Goal: Information Seeking & Learning: Check status

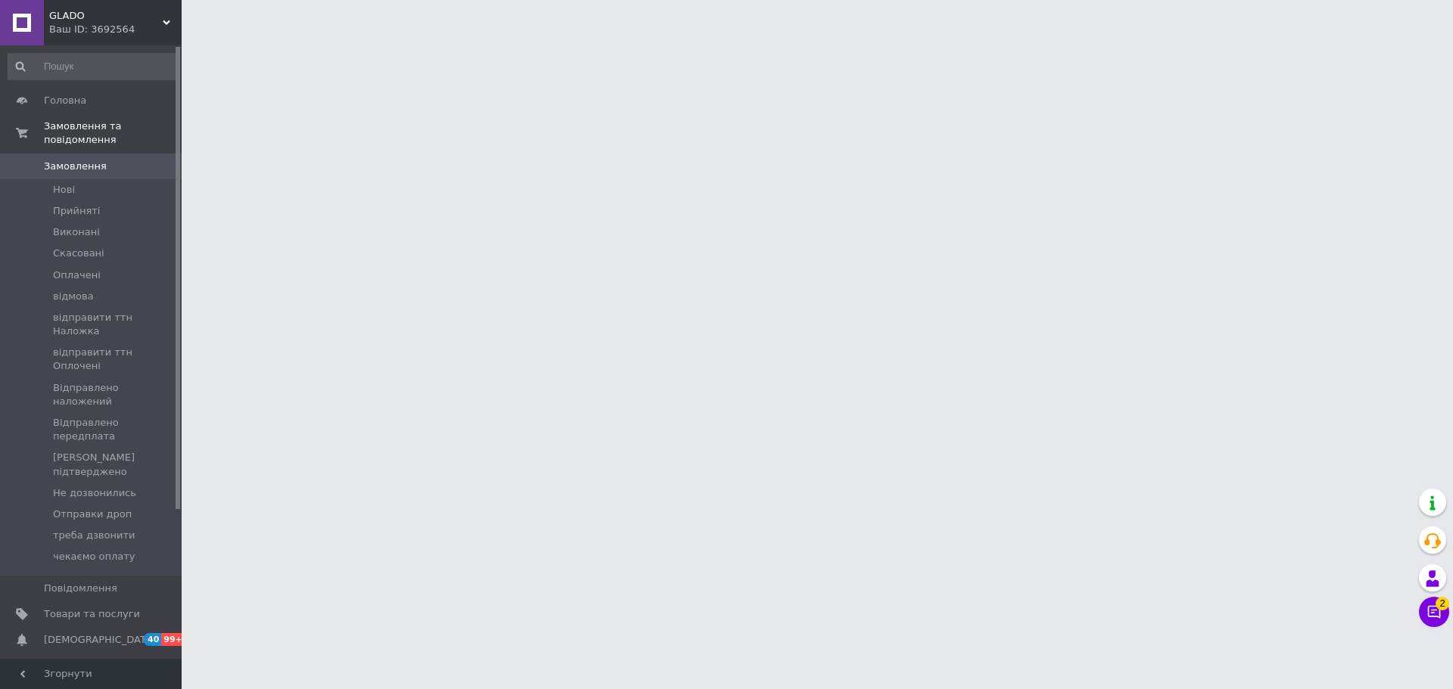
click at [375, 20] on div at bounding box center [726, 19] width 1453 height 38
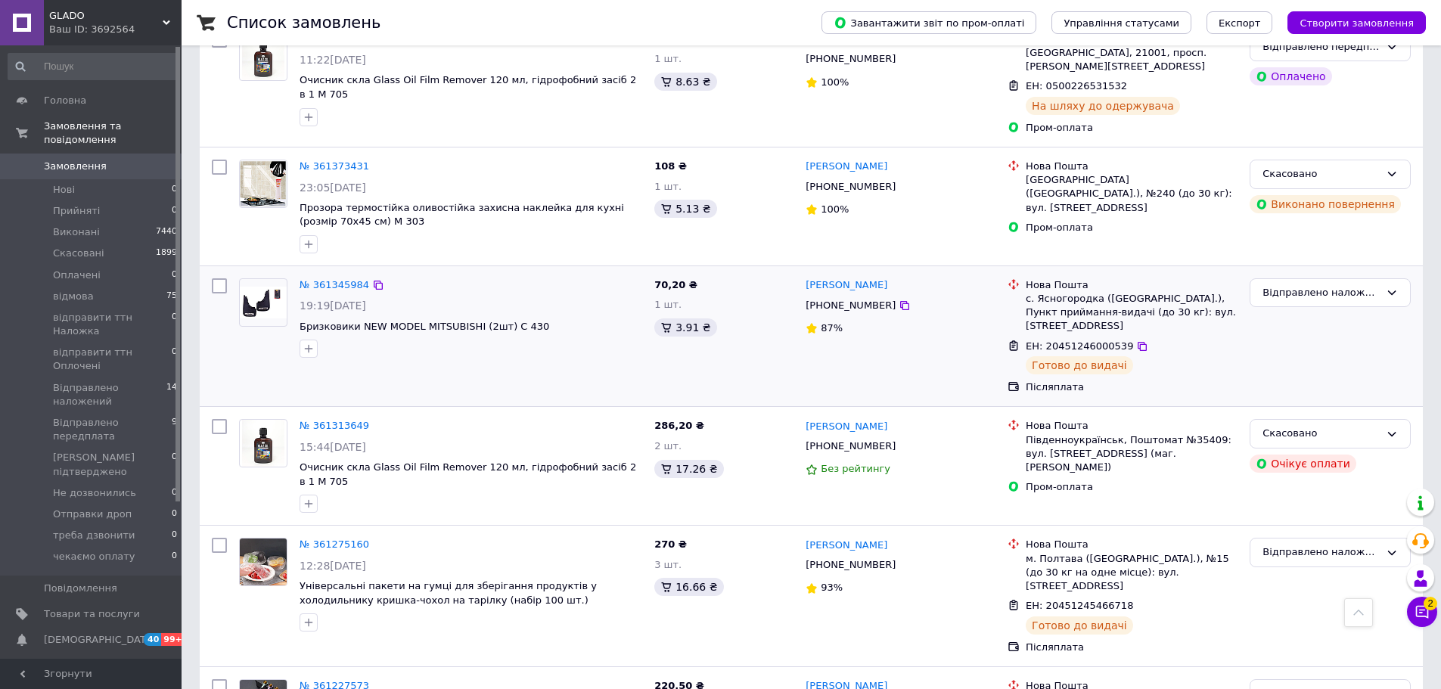
scroll to position [1936, 0]
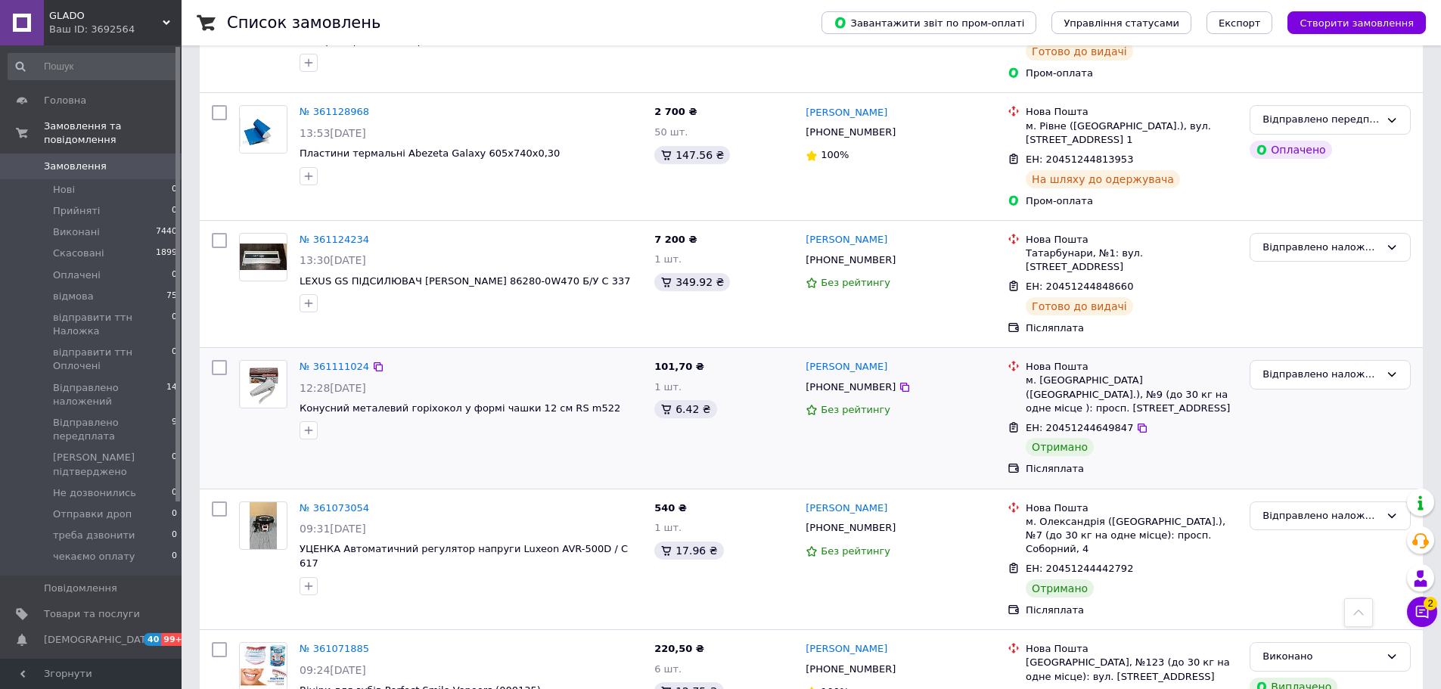
click at [617, 354] on div "№ 361111024 12:28, 09.09.2025 Конусний металевий горіхокол у формі чашки 12 см …" at bounding box center [471, 400] width 355 height 92
click at [615, 402] on span "Конусний металевий горіхокол у формі чашки 12 см RS m522" at bounding box center [471, 409] width 343 height 14
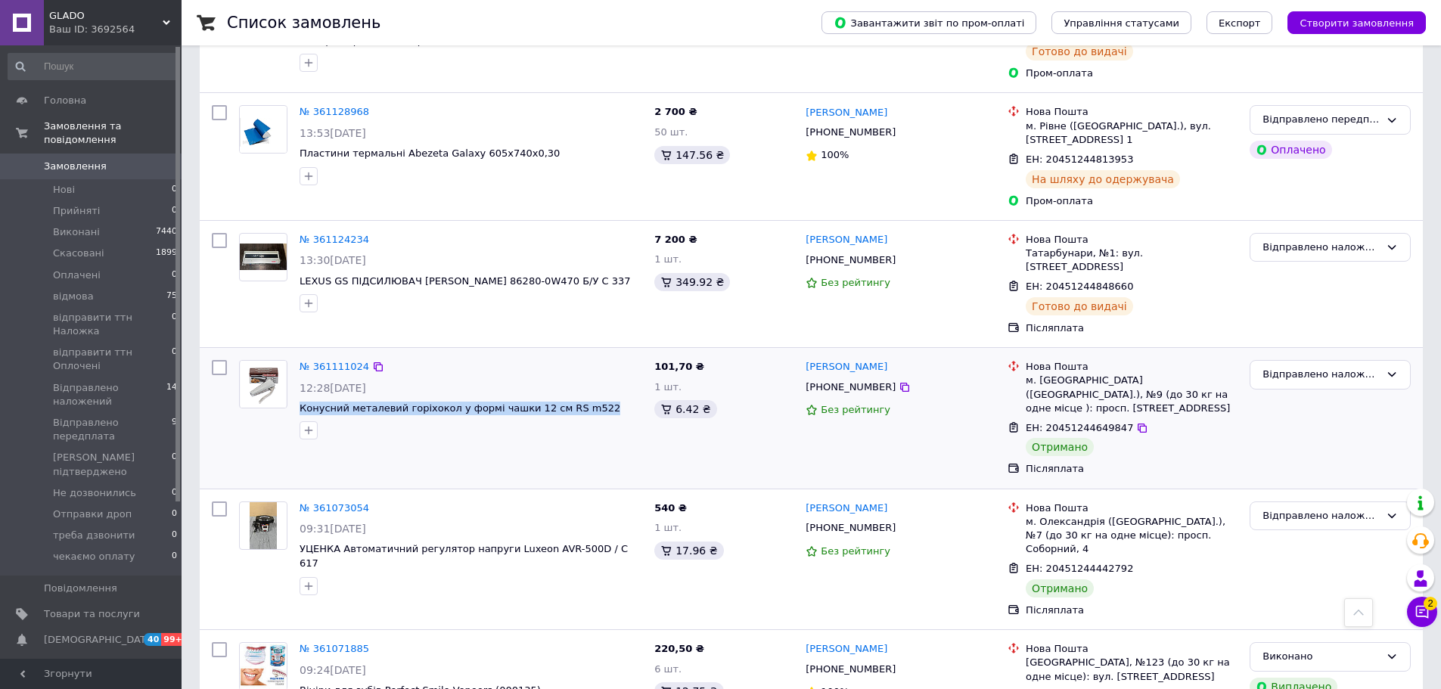
click at [615, 402] on span "Конусний металевий горіхокол у формі чашки 12 см RS m522" at bounding box center [471, 409] width 343 height 14
click at [1308, 360] on div "Відправлено наложений" at bounding box center [1330, 375] width 161 height 30
click at [1286, 420] on li "Виконано" at bounding box center [1331, 434] width 160 height 28
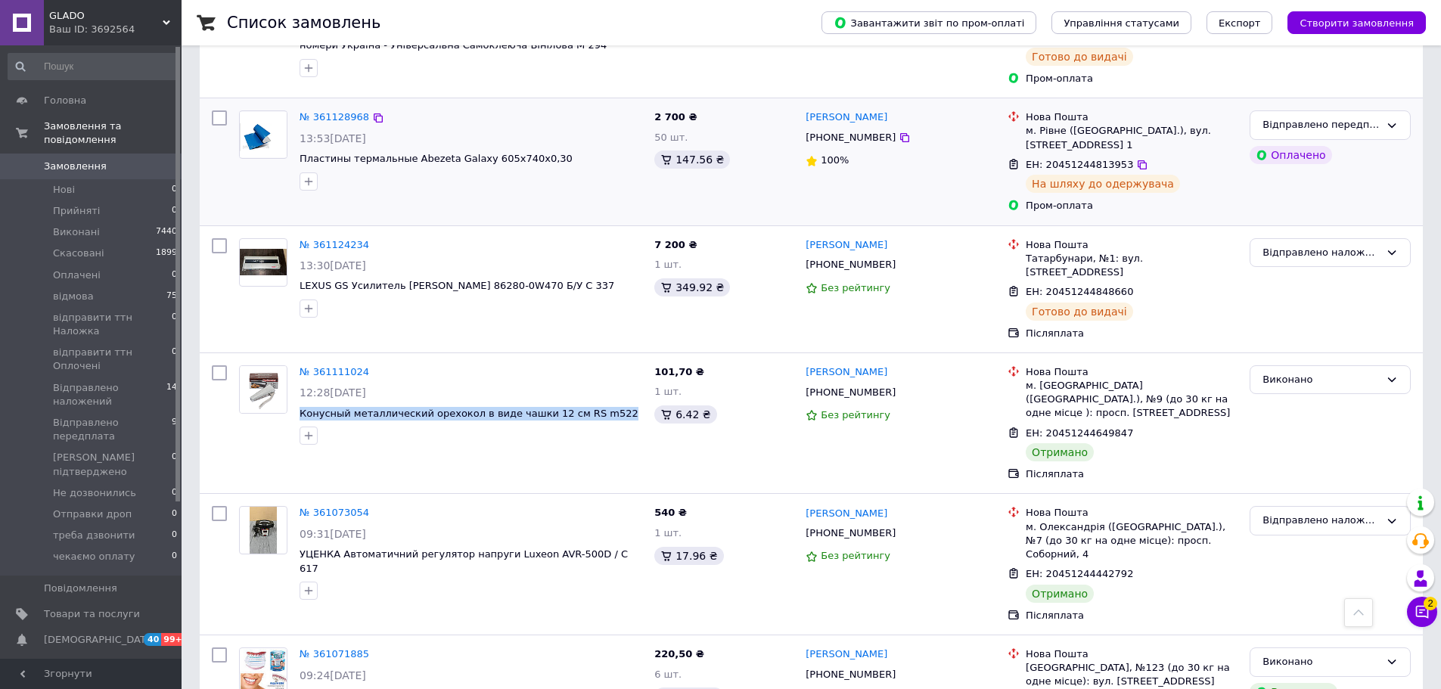
scroll to position [1955, 0]
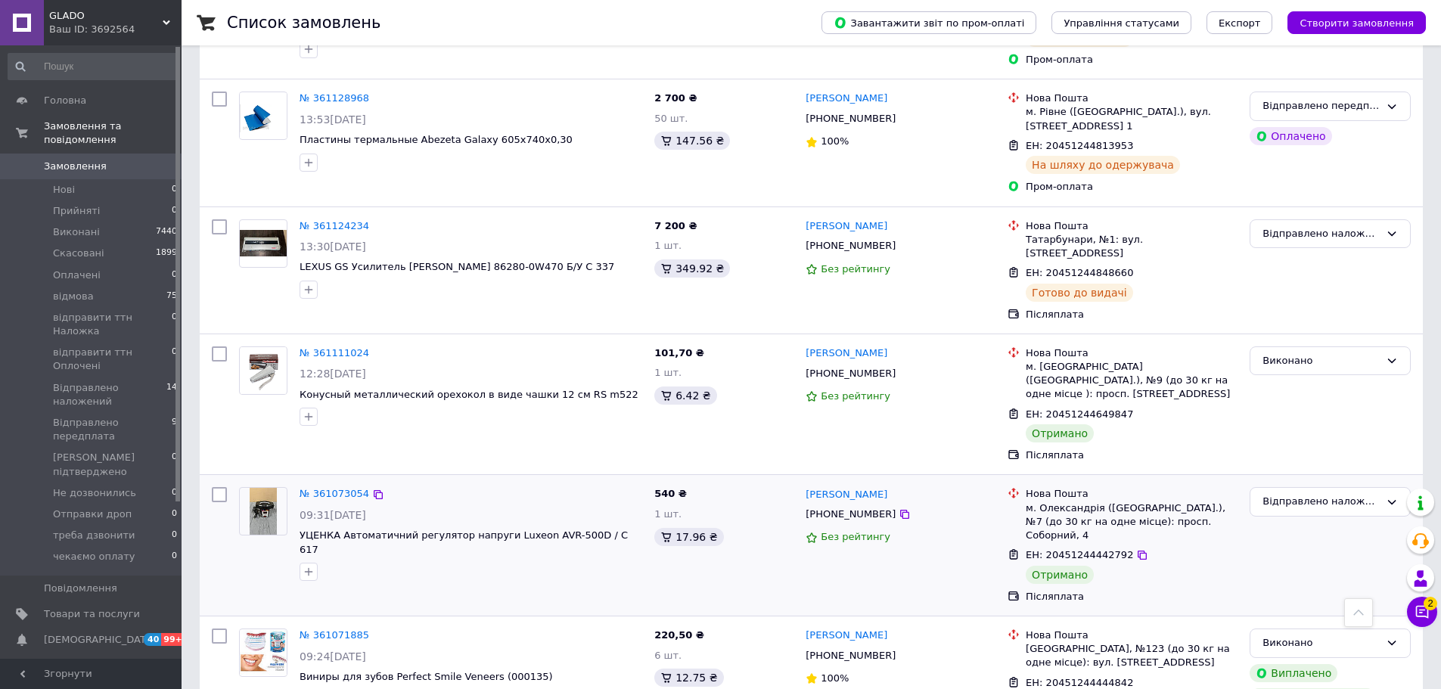
click at [634, 481] on div "№ 361073054 09:31, 09.09.2025 УЦЕНКА Автоматичний регулятор напруги Luxeon AVR-…" at bounding box center [471, 534] width 355 height 106
copy div "УЦЕНКА Автоматичний регулятор напруги Luxeon AVR-500D / C 617"
click at [1340, 400] on div "№ 361111024 12:28, 09.09.2025 Конусный металлический орехокол в виде чашки 12 с…" at bounding box center [811, 404] width 1223 height 141
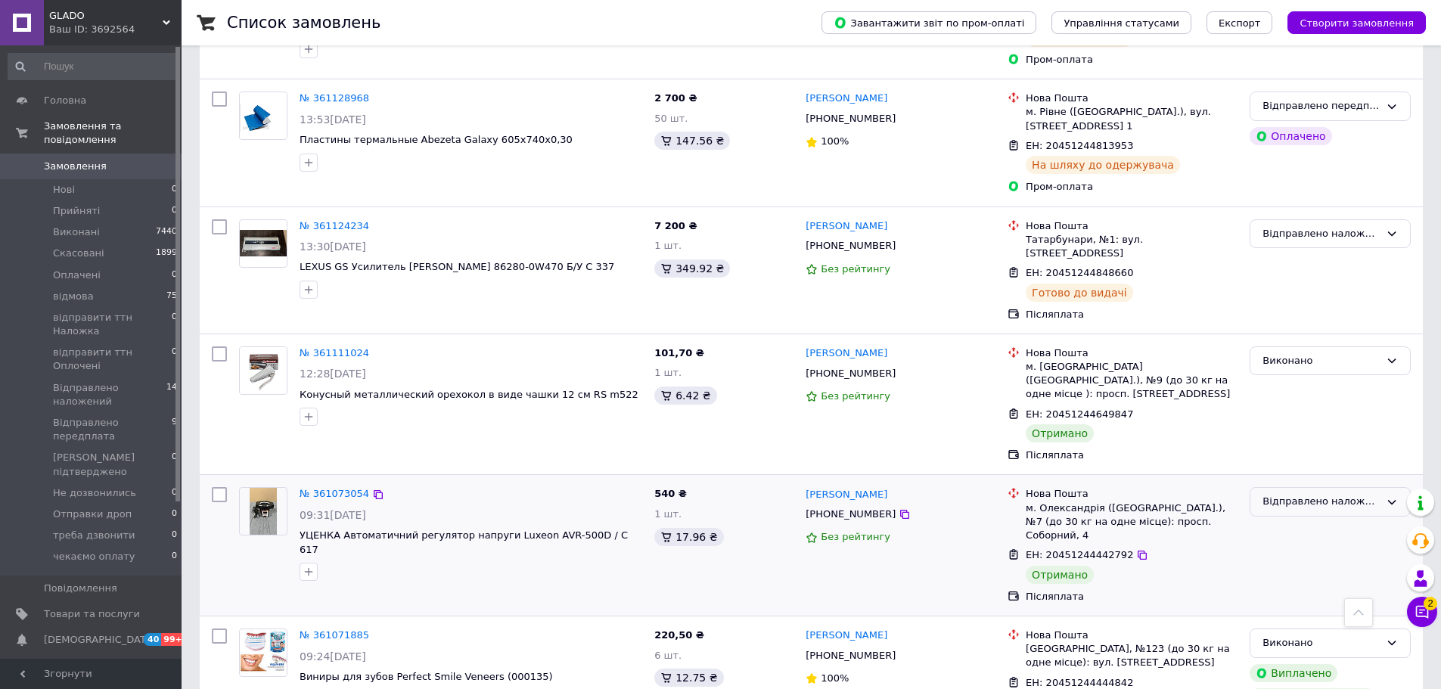
click at [1330, 487] on div "Відправлено наложений" at bounding box center [1330, 502] width 161 height 30
click at [1287, 548] on li "Виконано" at bounding box center [1331, 562] width 160 height 28
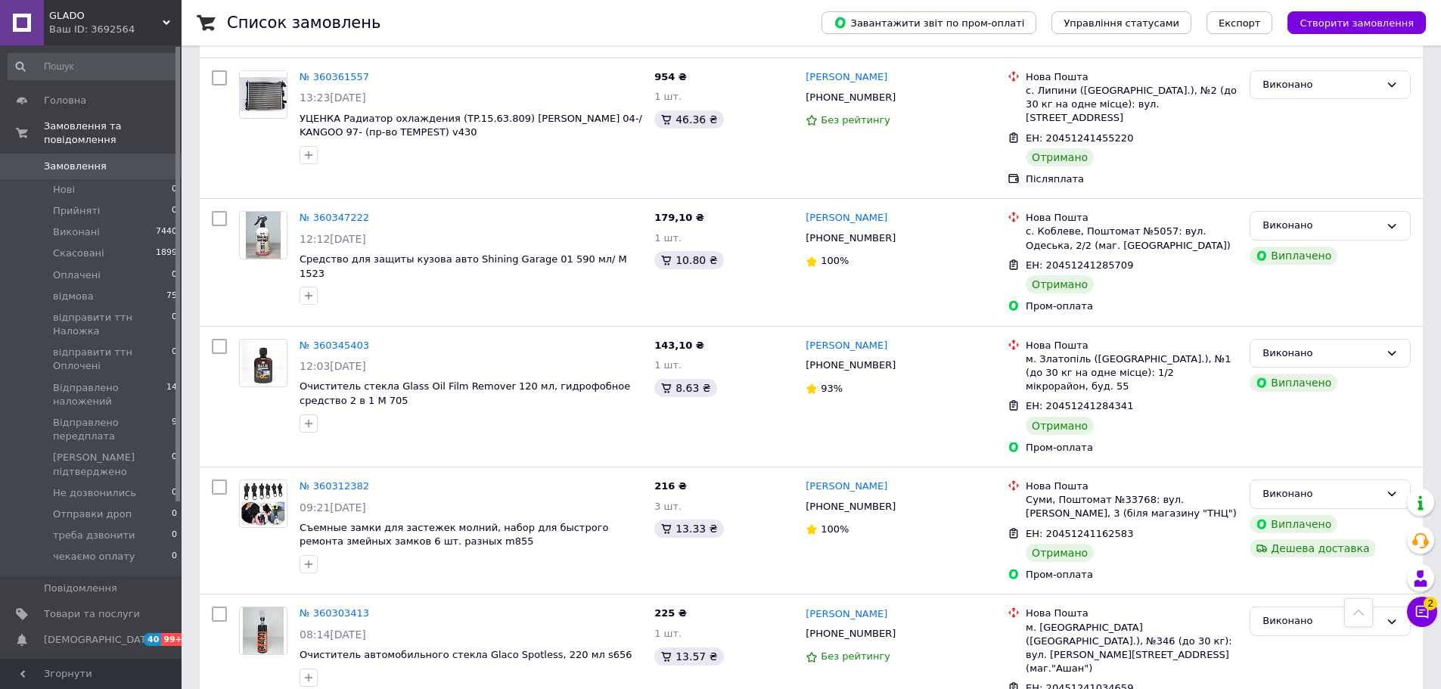
drag, startPoint x: 1373, startPoint y: 327, endPoint x: 1366, endPoint y: 331, distance: 8.5
drag, startPoint x: 1328, startPoint y: 369, endPoint x: 1270, endPoint y: 371, distance: 58.3
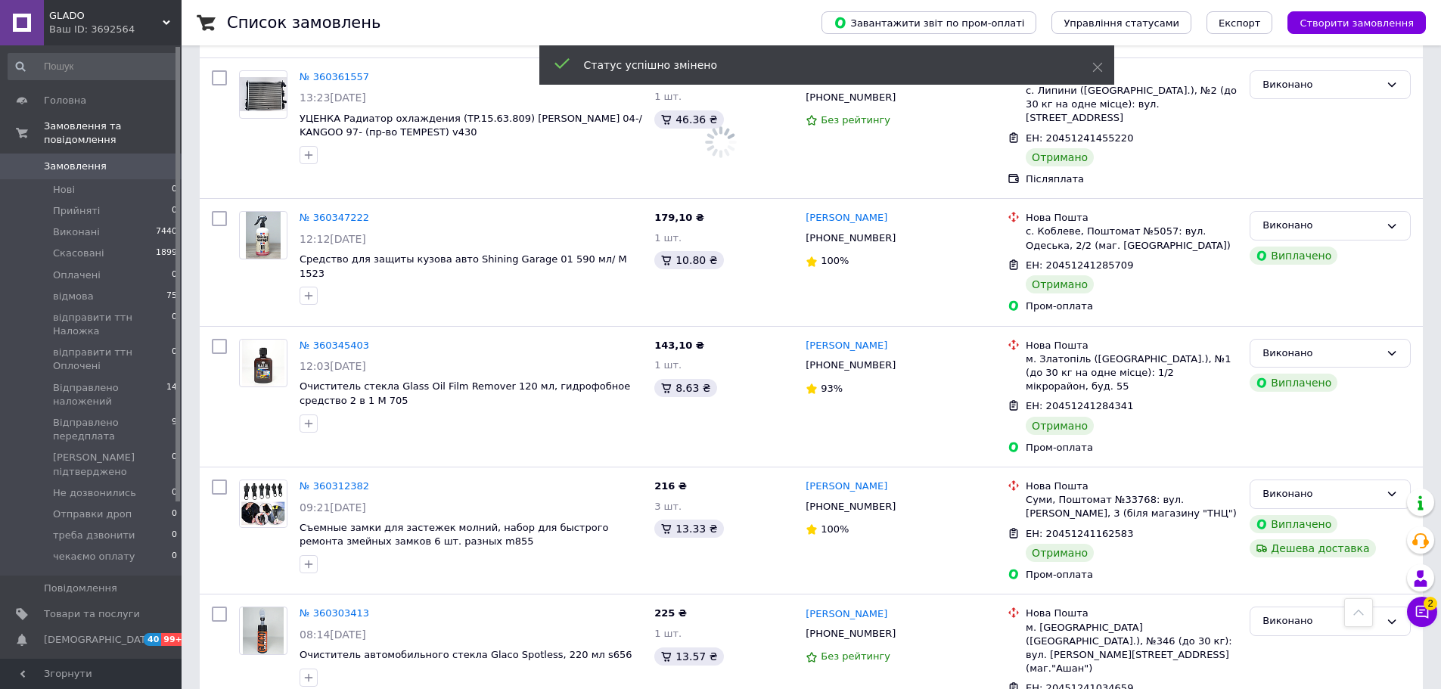
copy div "Нож триммера 3-T (d25,4*255*1,3). М 021"
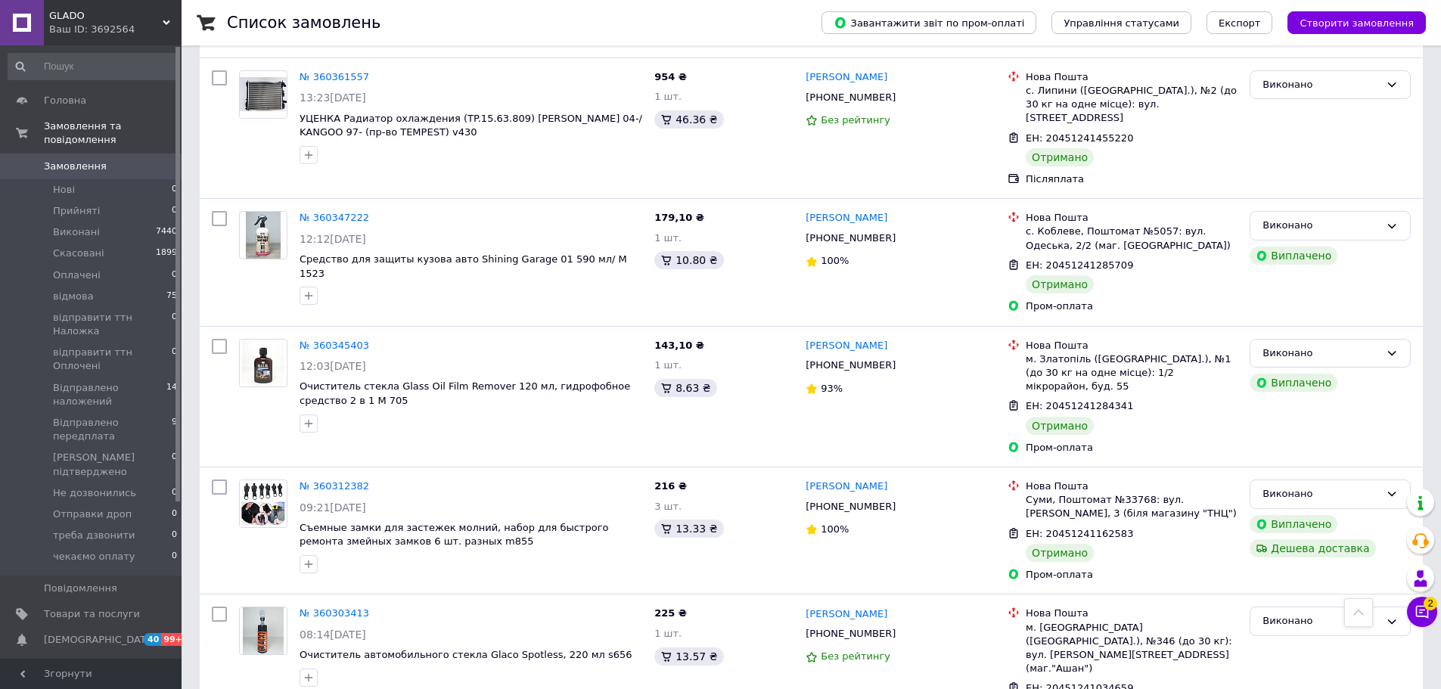
scroll to position [1151, 0]
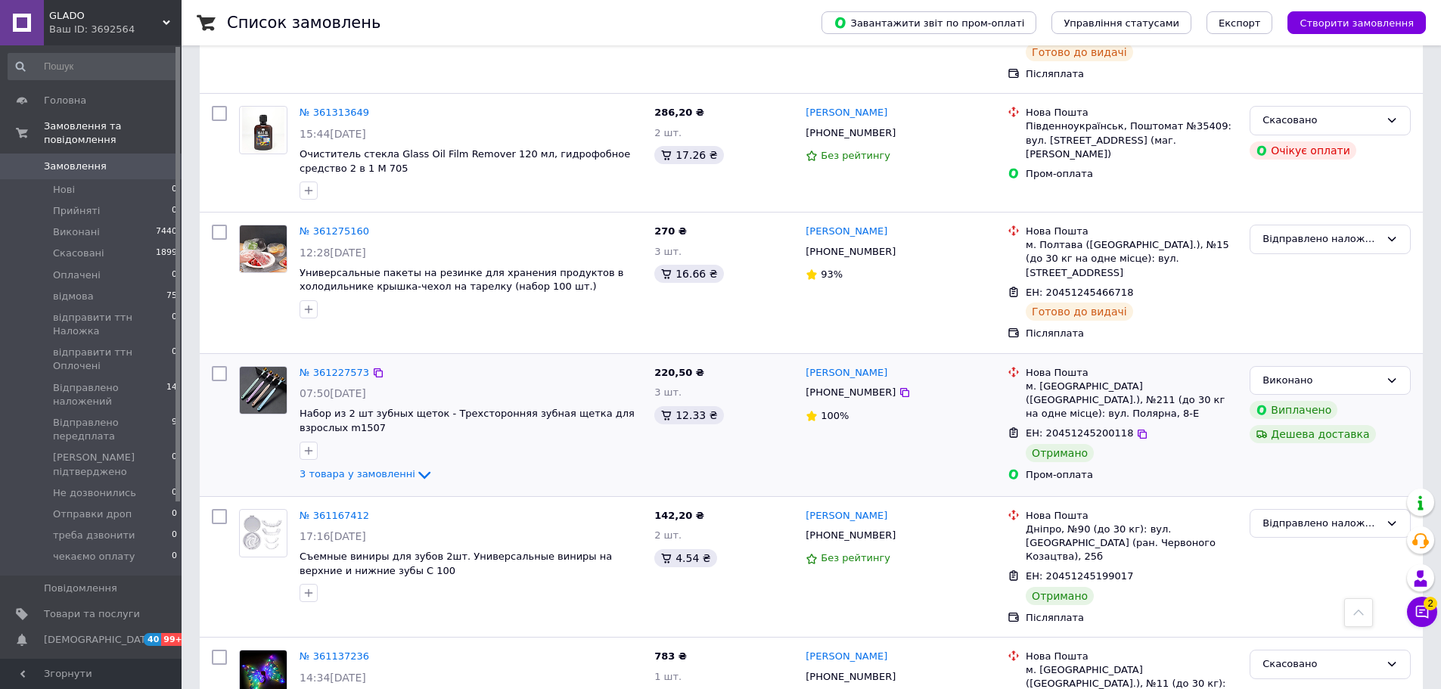
click at [475, 439] on div at bounding box center [471, 451] width 349 height 24
click at [480, 407] on span "Набор из 2 шт зубных щеток - Трехсторонняя зубная щетка для взрослых m1507" at bounding box center [471, 421] width 343 height 28
copy div "Набор из 2 шт зубных щеток - Трехсторонняя зубная щетка для взрослых m1507"
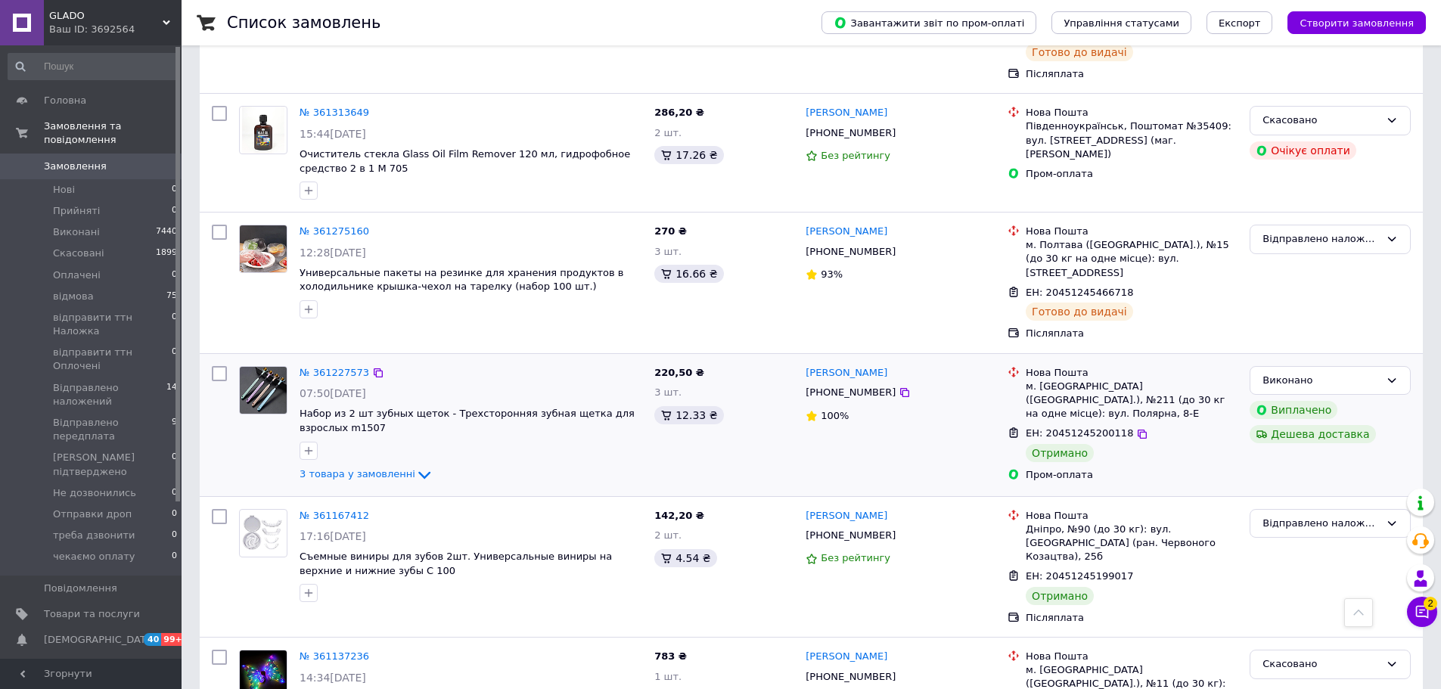
scroll to position [3940, 0]
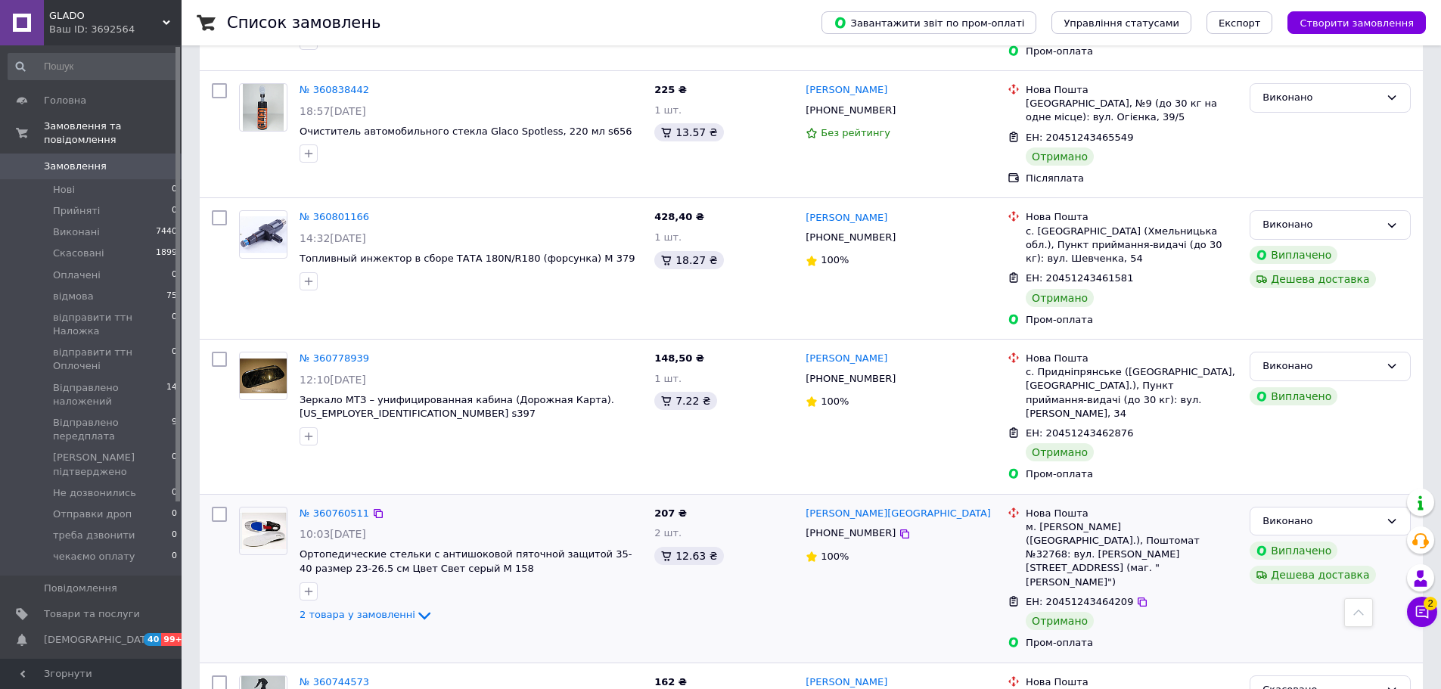
click at [534, 548] on span "Ортопедические стельки с антишоковой пяточной защитой 35-40 размер 23-26.5 см Ц…" at bounding box center [471, 562] width 343 height 28
click at [536, 548] on span "Ортопедические стельки с антишоковой пяточной защитой 35-40 размер 23-26.5 см Ц…" at bounding box center [471, 562] width 343 height 28
click at [539, 548] on span "Ортопедические стельки с антишоковой пяточной защитой 35-40 размер 23-26.5 см Ц…" at bounding box center [471, 562] width 343 height 28
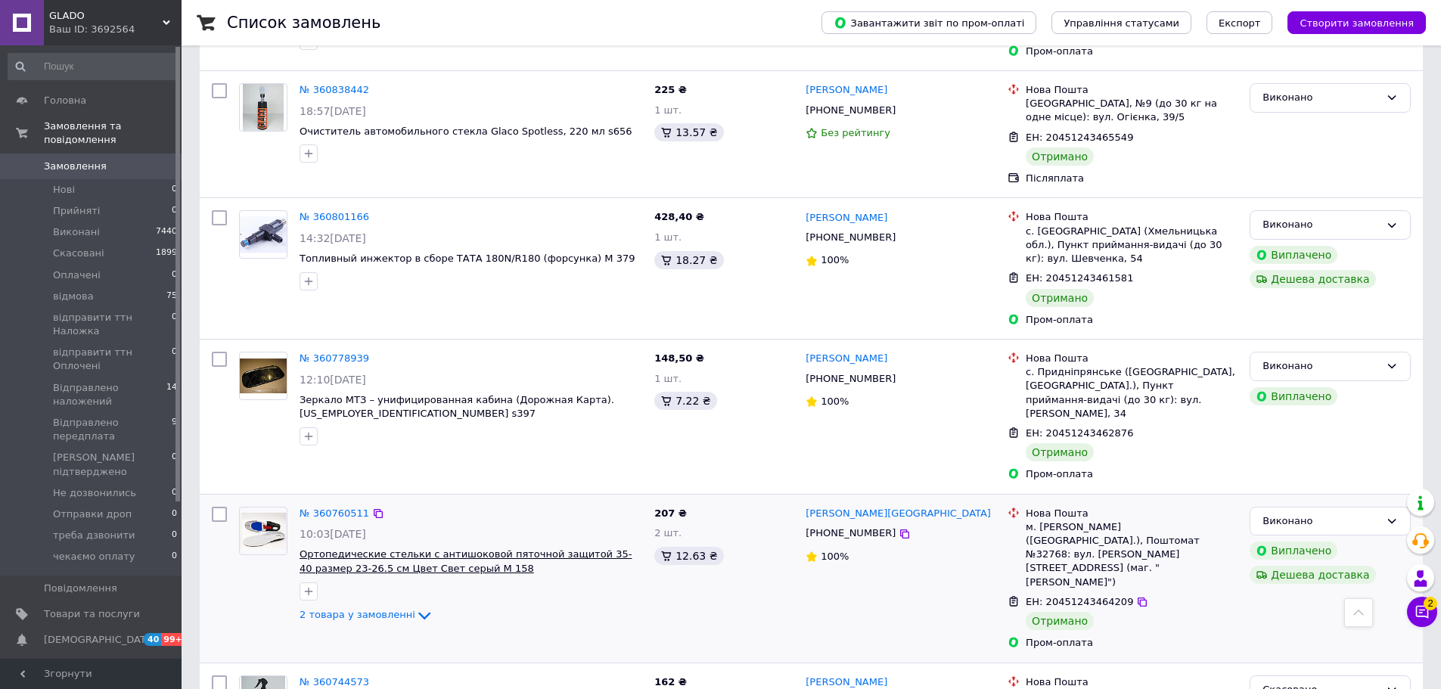
click at [546, 549] on span "Ортопедические стельки с антишоковой пяточной защитой 35-40 размер 23-26.5 см Ц…" at bounding box center [466, 562] width 332 height 26
drag, startPoint x: 546, startPoint y: 392, endPoint x: 542, endPoint y: 403, distance: 12.0
click at [542, 548] on span "Ортопедические стельки с антишоковой пяточной защитой 35-40 размер 23-26.5 см Ц…" at bounding box center [471, 562] width 343 height 28
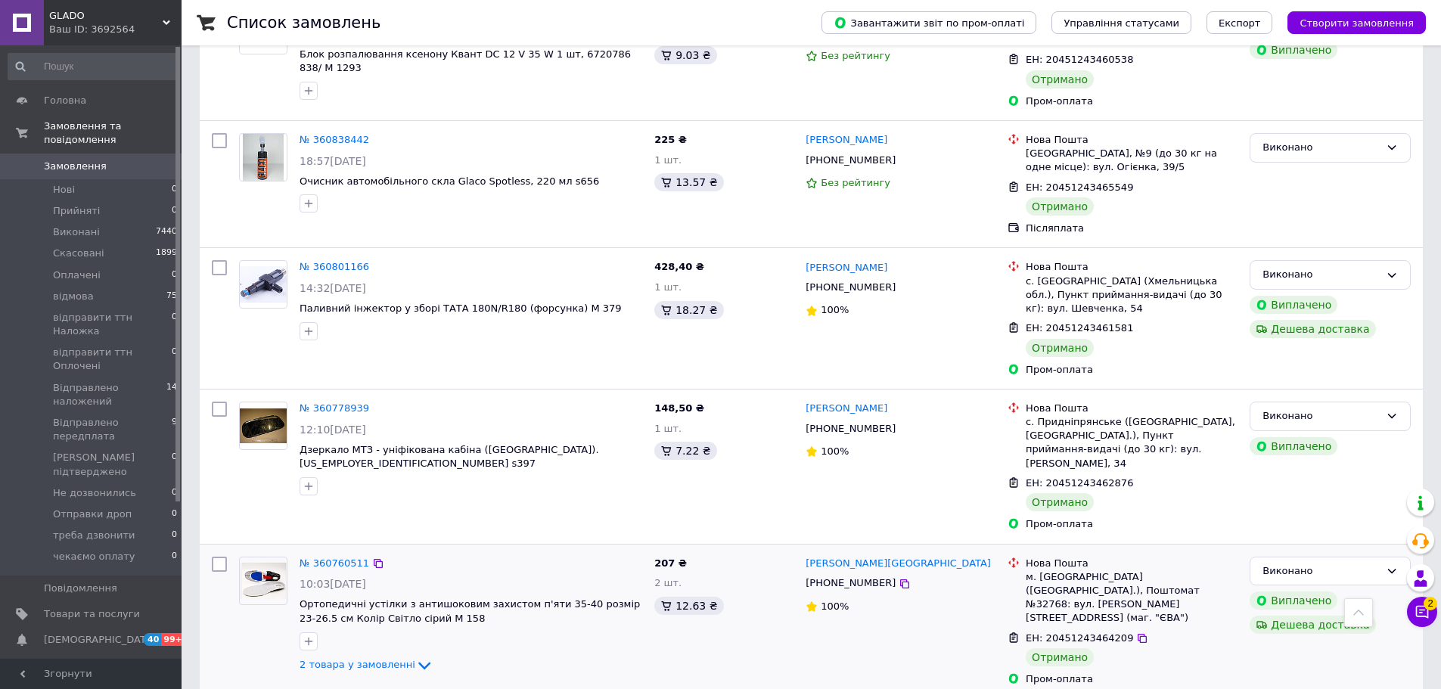
scroll to position [3940, 0]
click at [480, 598] on span "Ортопедичні устілки з антишоковим захистом п'яти 35-40 розмір 23-26.5 см Колір …" at bounding box center [471, 612] width 343 height 28
click at [481, 598] on span "Ортопедичні устілки з антишоковим захистом п'яти 35-40 розмір 23-26.5 см Колір …" at bounding box center [471, 612] width 343 height 28
copy div "Ортопедичні устілки з антишоковим захистом п'яти 35-40 розмір 23-26.5 см Колір …"
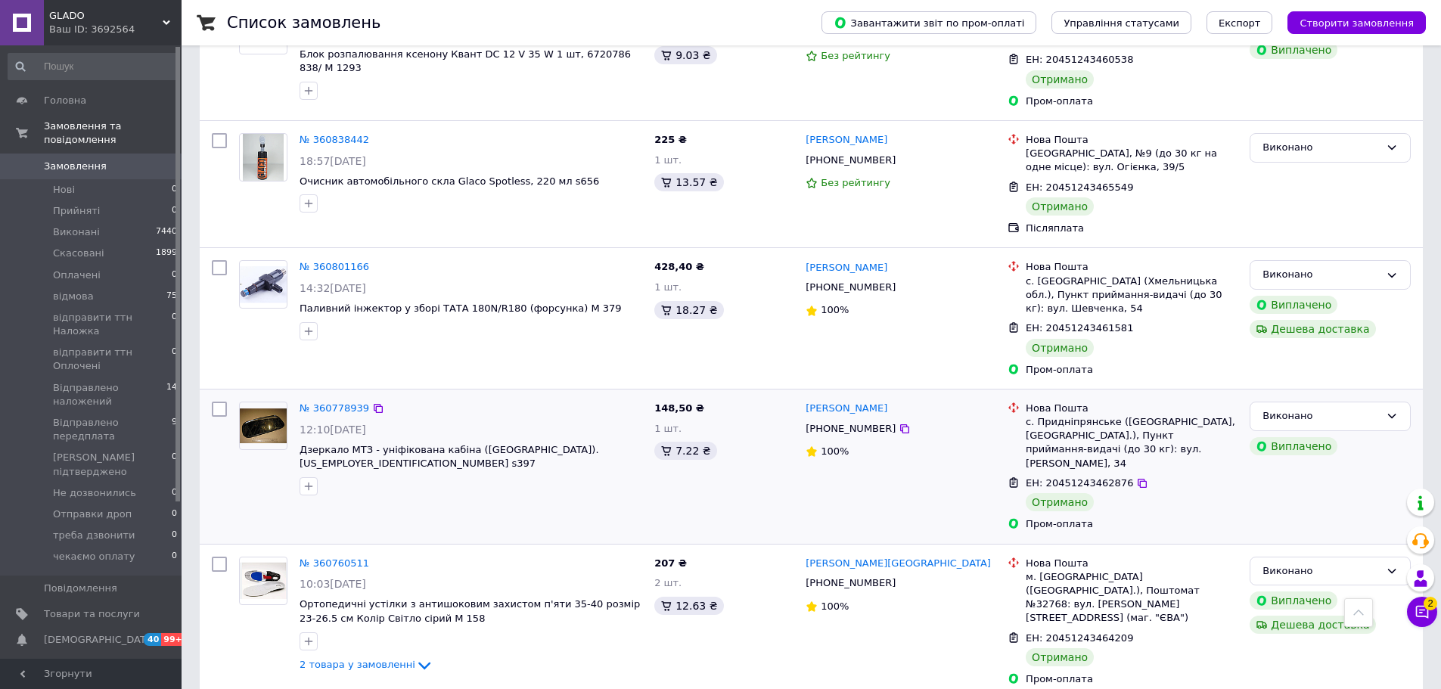
scroll to position [2518, 0]
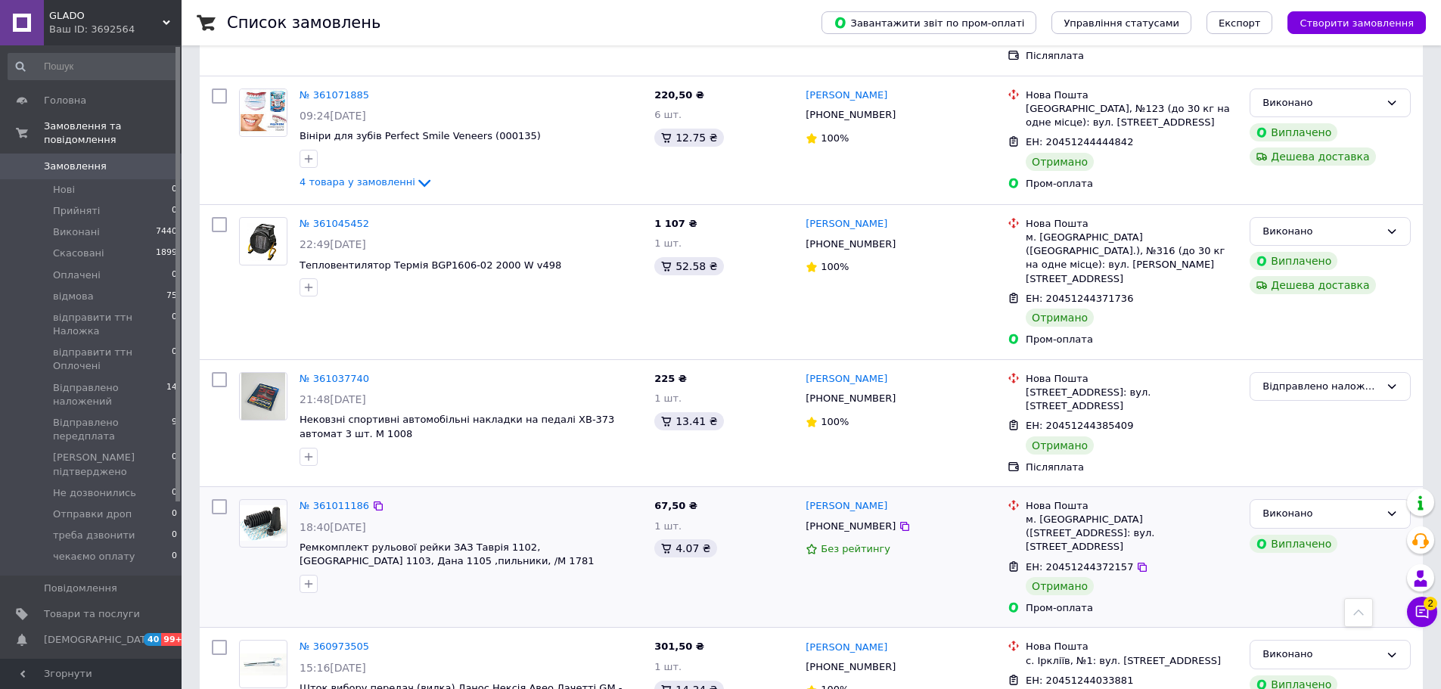
click at [555, 541] on span "Ремкомплект рульової рейки ЗАЗ Таврія 1102, [GEOGRAPHIC_DATA] 1103, Дана 1105 ,…" at bounding box center [471, 555] width 343 height 28
copy div "Ремкомплект рульової рейки ЗАЗ Таврія 1102, [GEOGRAPHIC_DATA] 1103, Дана 1105 ,…"
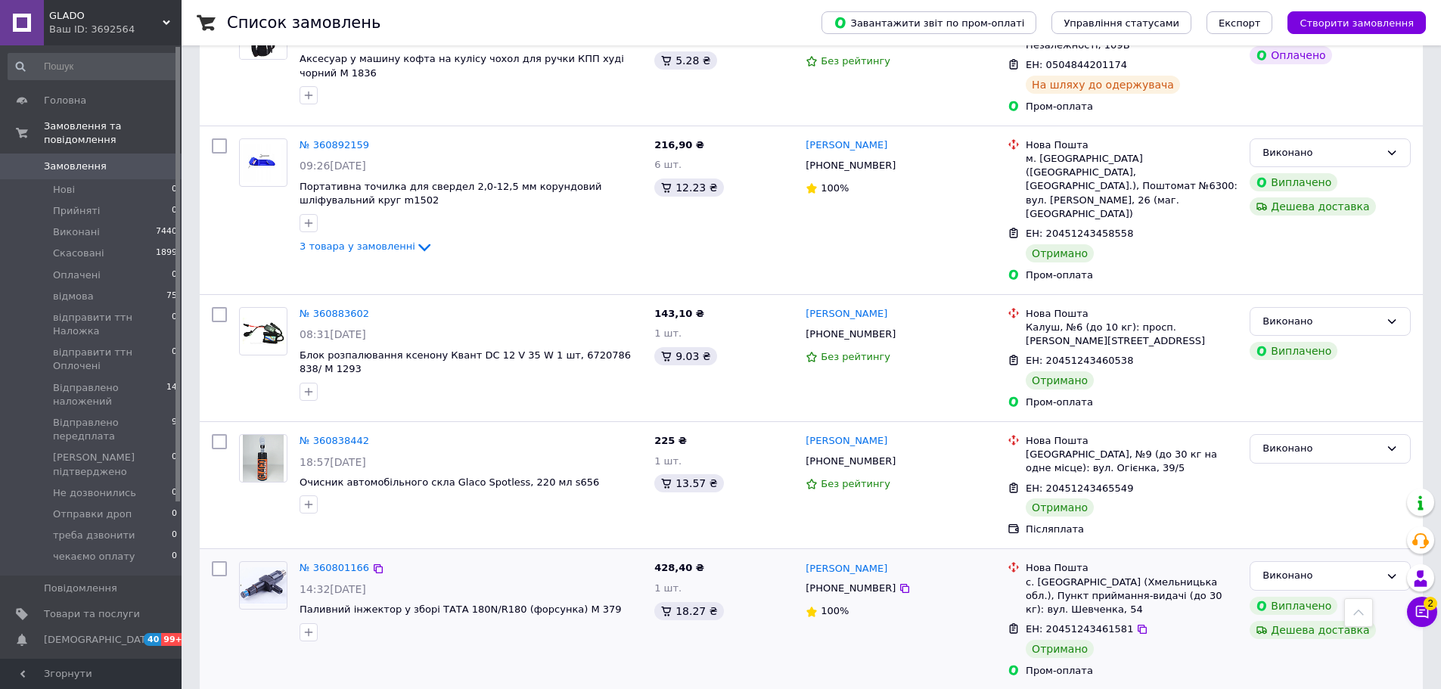
click at [611, 603] on span "Паливний інжектор у зборі ТАТА 180N/R180 (форсунка) М 379" at bounding box center [471, 610] width 343 height 14
click at [610, 603] on span "Паливний інжектор у зборі ТАТА 180N/R180 (форсунка) М 379" at bounding box center [471, 610] width 343 height 14
click at [593, 555] on div "№ 360801166 14:32[DATE] Паливний інжектор у зборі ТАТА 180N/R180 (форсунка) М 3…" at bounding box center [471, 601] width 355 height 92
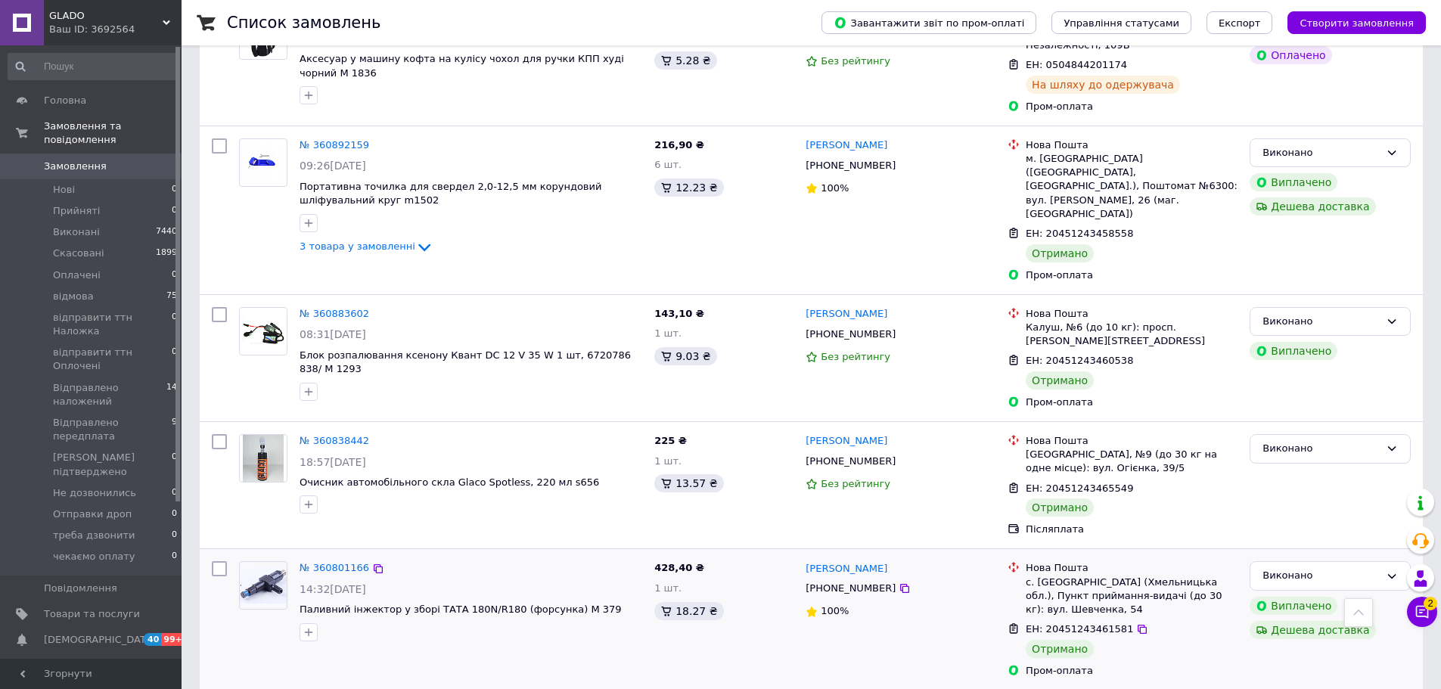
click at [588, 603] on span "Паливний інжектор у зборі ТАТА 180N/R180 (форсунка) М 379" at bounding box center [471, 610] width 343 height 14
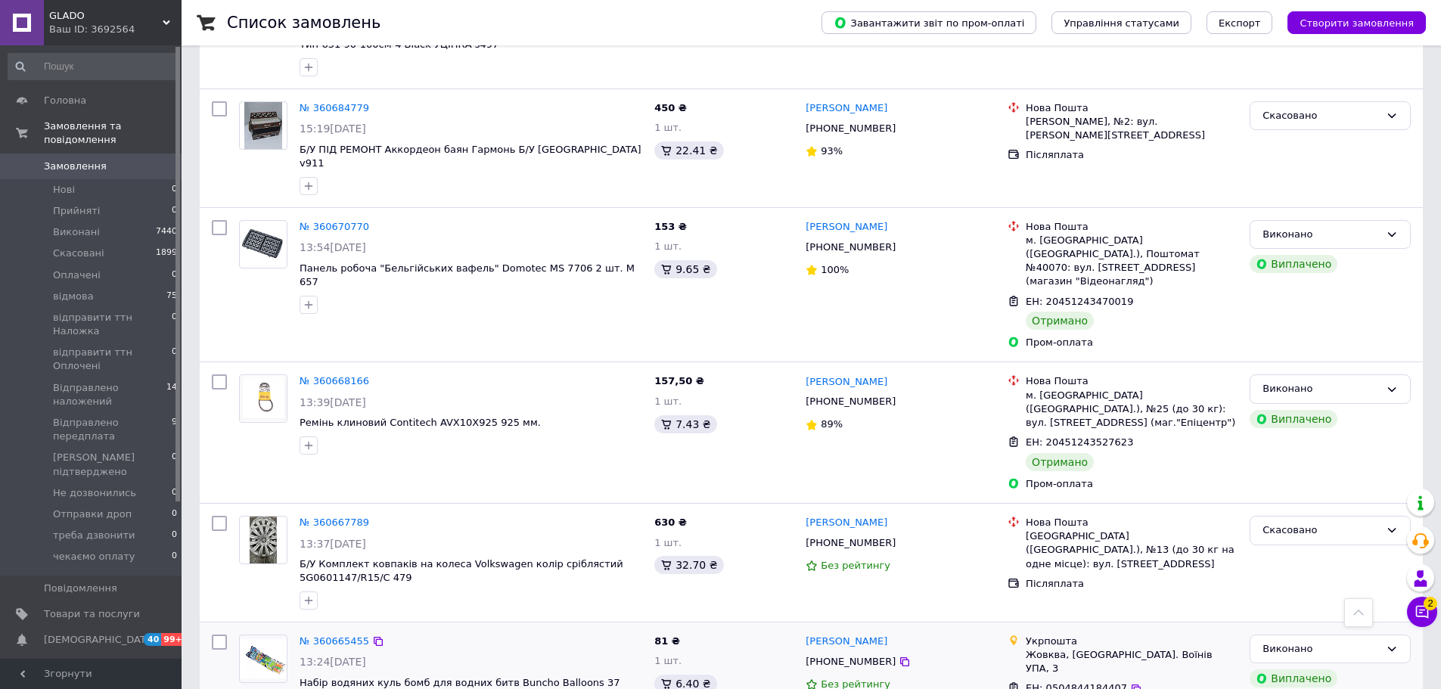
click at [645, 629] on div "№ 360665455 13:24[DATE] Набір водяних куль бомб для водних битв Buncho Balloons…" at bounding box center [471, 682] width 355 height 106
copy div "Набір водяних куль бомб для водних битв Buncho Balloons 37 куль (m260)"
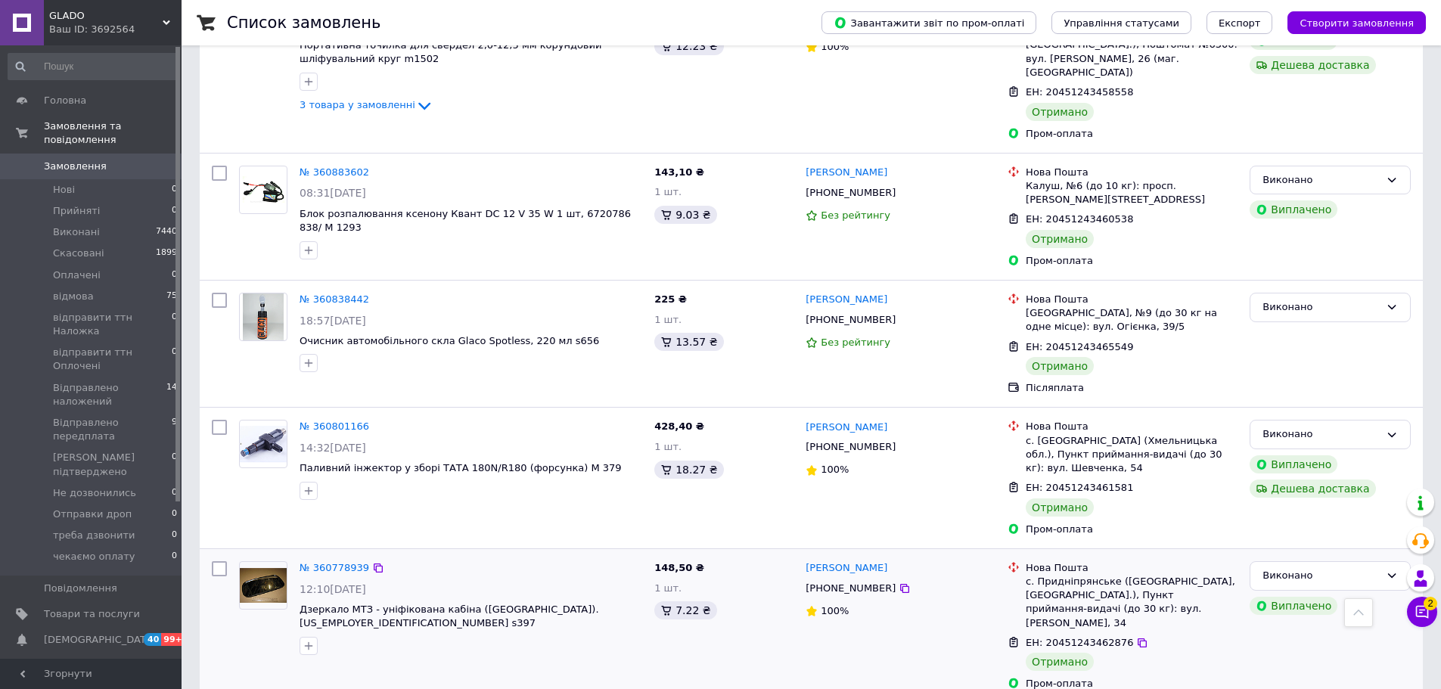
click at [635, 603] on span "Дзеркало МТЗ - уніфікована кабіна ([GEOGRAPHIC_DATA]). [US_EMPLOYER_IDENTIFICAT…" at bounding box center [471, 617] width 343 height 28
click at [633, 603] on span "Дзеркало МТЗ - уніфікована кабіна ([GEOGRAPHIC_DATA]). [US_EMPLOYER_IDENTIFICAT…" at bounding box center [471, 617] width 343 height 28
copy div "Дзеркало МТЗ - уніфікована кабіна ([GEOGRAPHIC_DATA]). [US_EMPLOYER_IDENTIFICAT…"
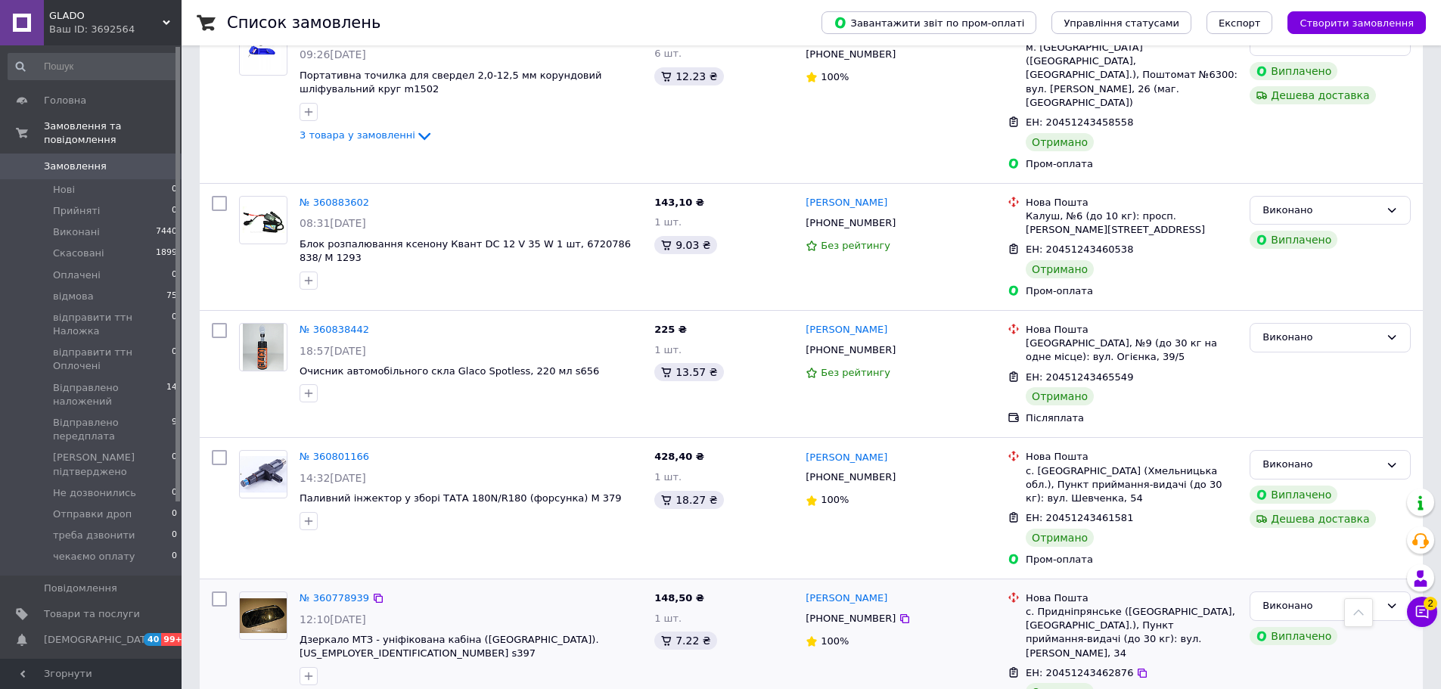
scroll to position [2645, 0]
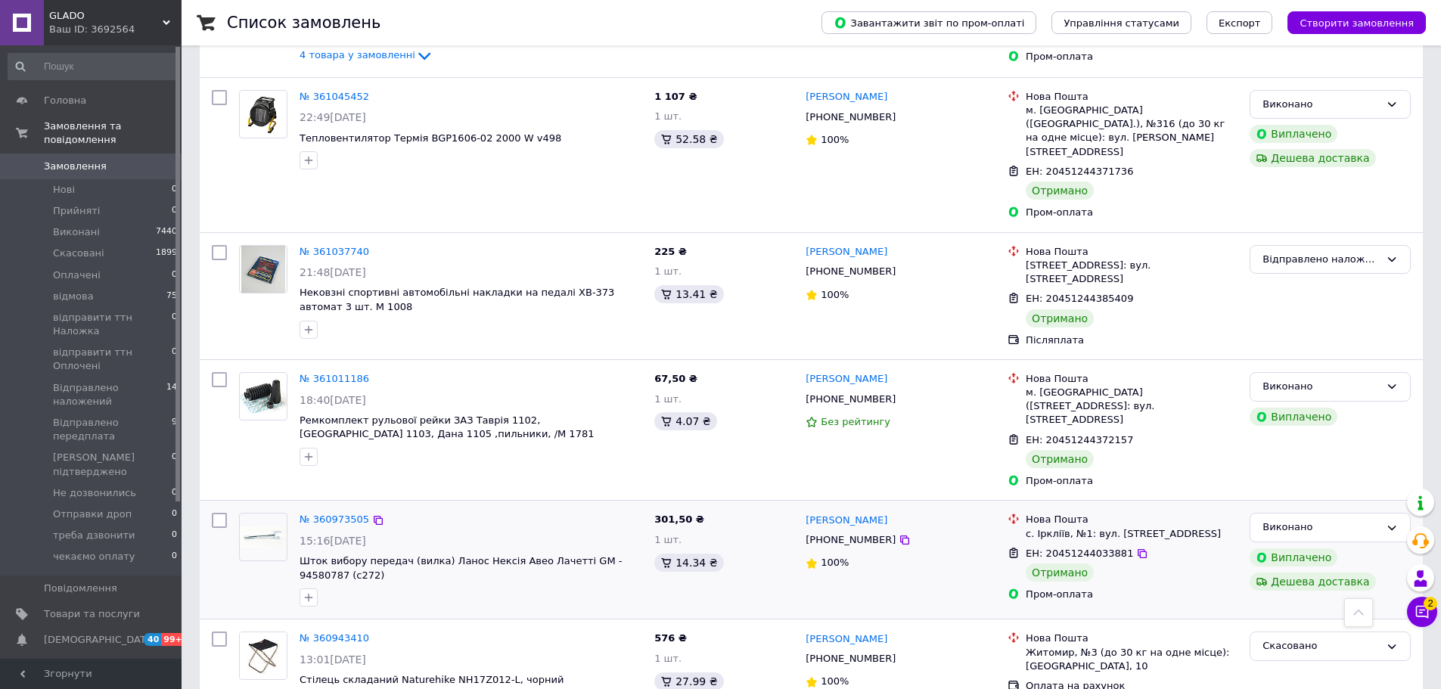
click at [578, 555] on span "Шток вибору передач (вилка) Ланос Нексія Авео Лачетті GM - 94580787 (с272)" at bounding box center [471, 569] width 343 height 28
copy div "Шток вибору передач (вилка) Ланос Нексія Авео Лачетті GM - 94580787 (с272)"
